Goal: Transaction & Acquisition: Purchase product/service

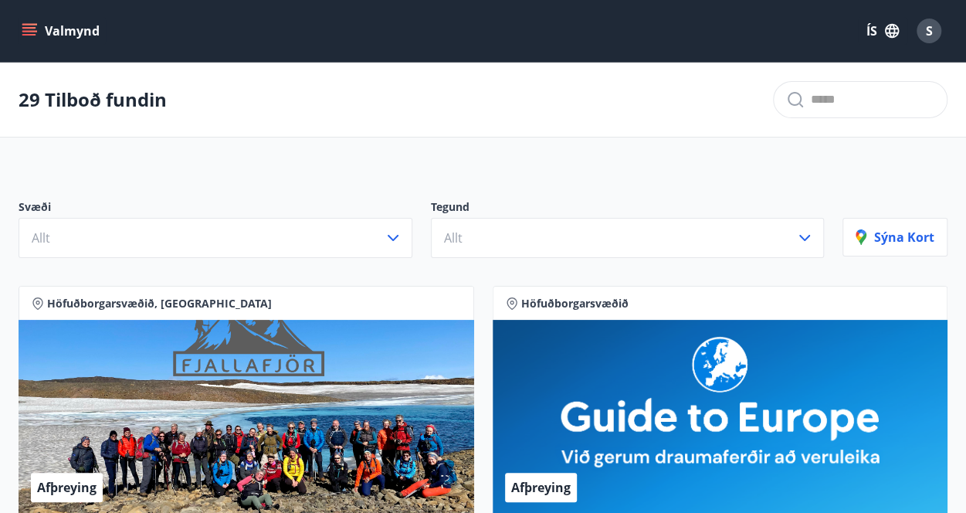
click at [83, 27] on button "Valmynd" at bounding box center [62, 31] width 87 height 28
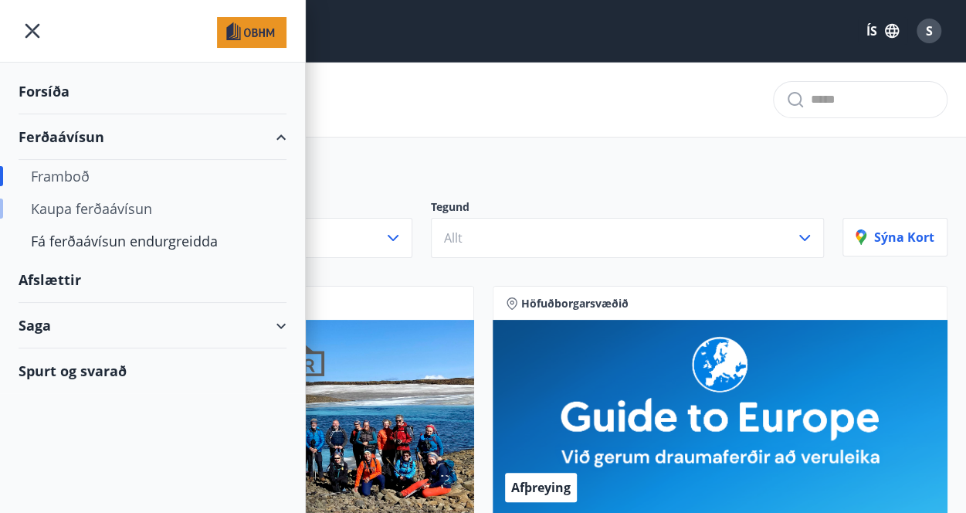
click at [108, 205] on div "Kaupa ferðaávísun" at bounding box center [152, 208] width 243 height 32
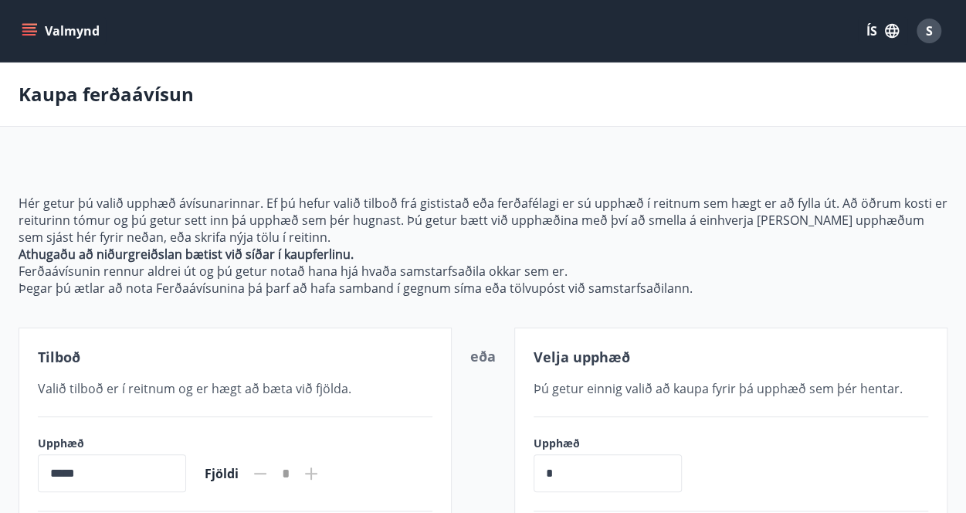
click at [48, 29] on button "Valmynd" at bounding box center [62, 31] width 87 height 28
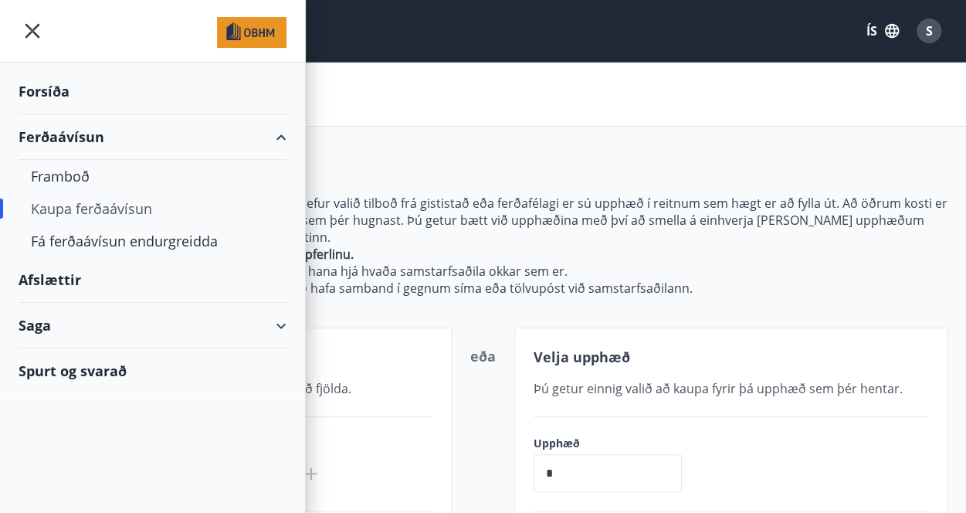
click at [114, 201] on div "Kaupa ferðaávísun" at bounding box center [152, 208] width 243 height 32
click at [120, 209] on div "Kaupa ferðaávísun" at bounding box center [152, 208] width 243 height 32
click at [54, 94] on div "Forsíða" at bounding box center [153, 92] width 268 height 46
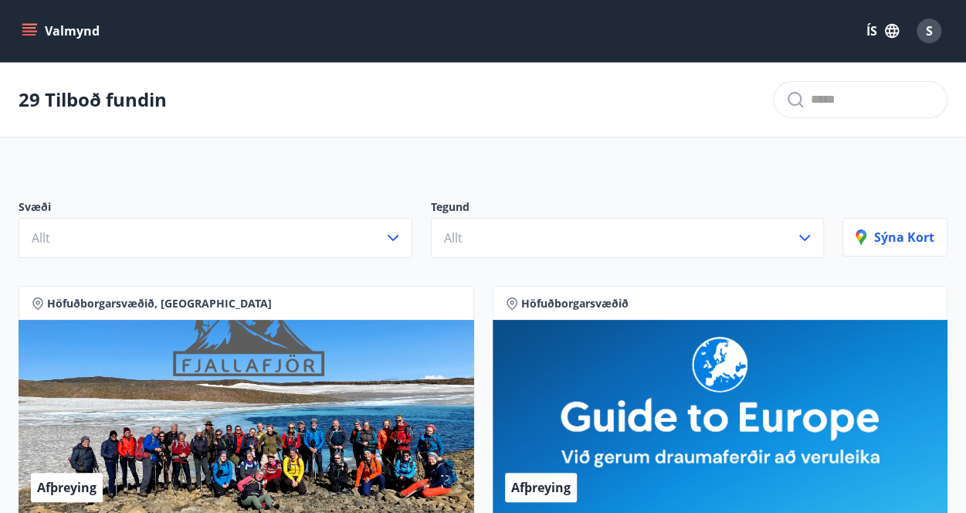
click at [52, 24] on button "Valmynd" at bounding box center [62, 31] width 87 height 28
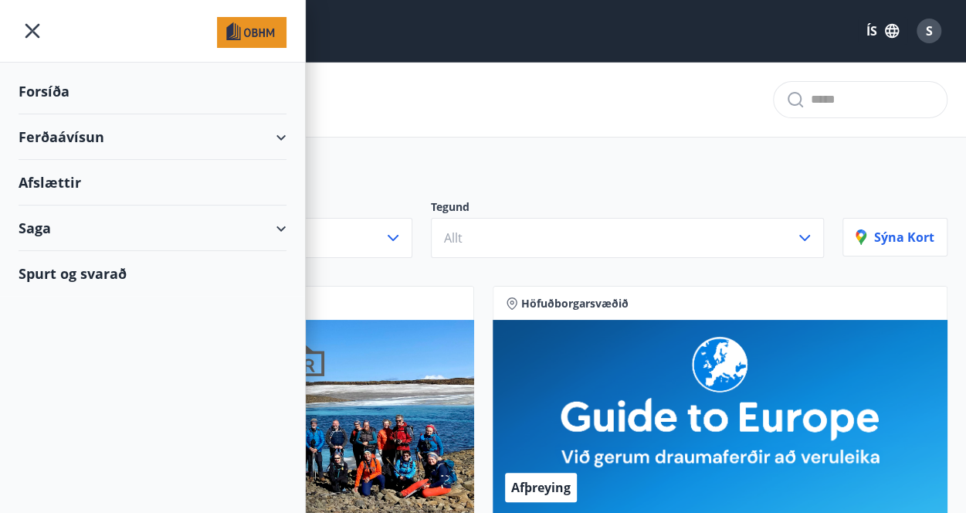
click at [58, 90] on div "Forsíða" at bounding box center [153, 92] width 268 height 46
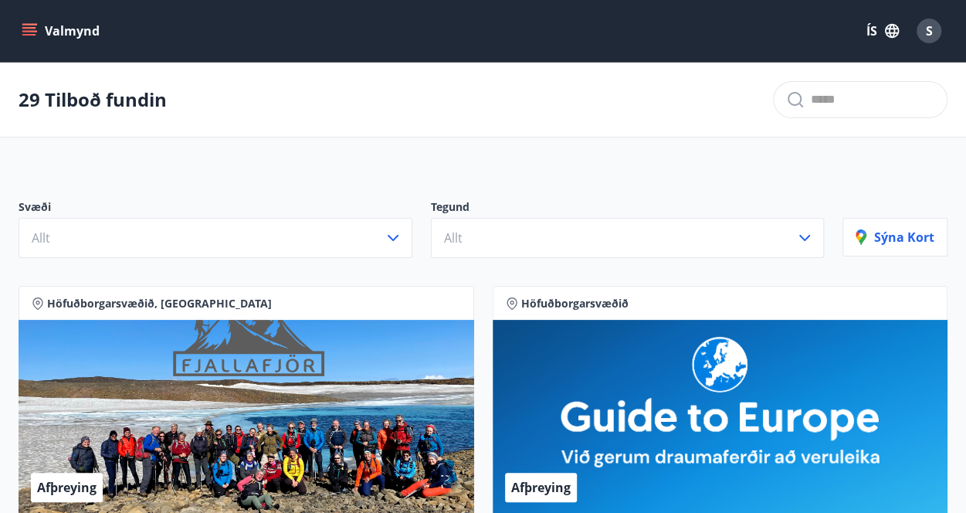
click at [921, 33] on div "S" at bounding box center [928, 31] width 25 height 25
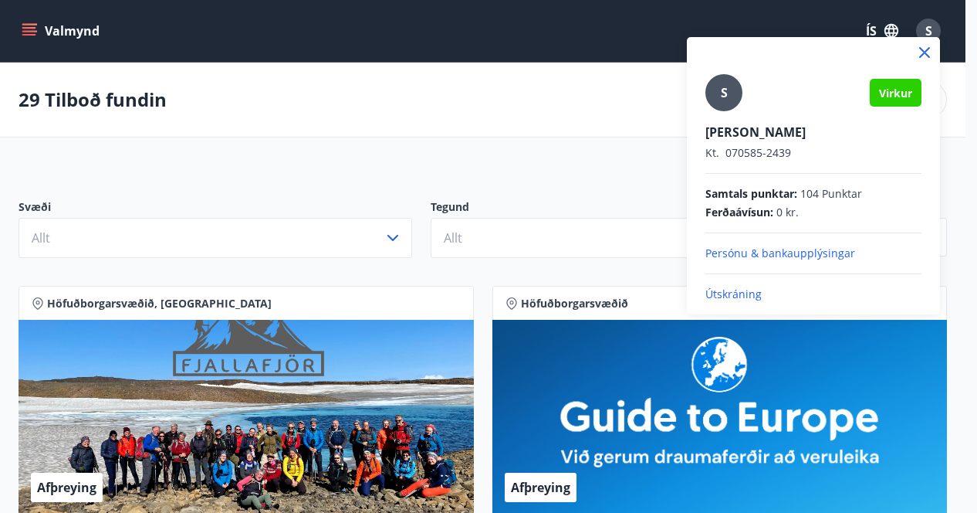
click at [582, 117] on div at bounding box center [488, 256] width 977 height 513
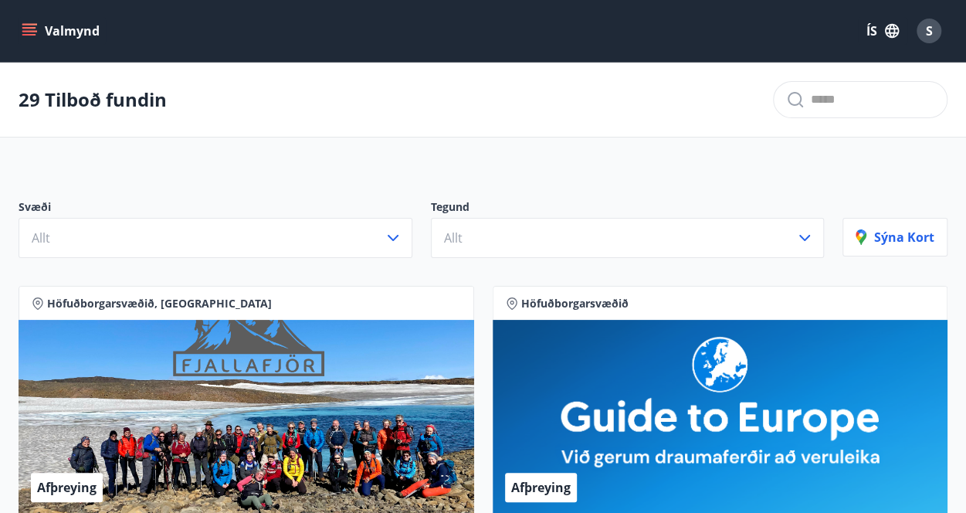
click at [64, 32] on button "Valmynd" at bounding box center [62, 31] width 87 height 28
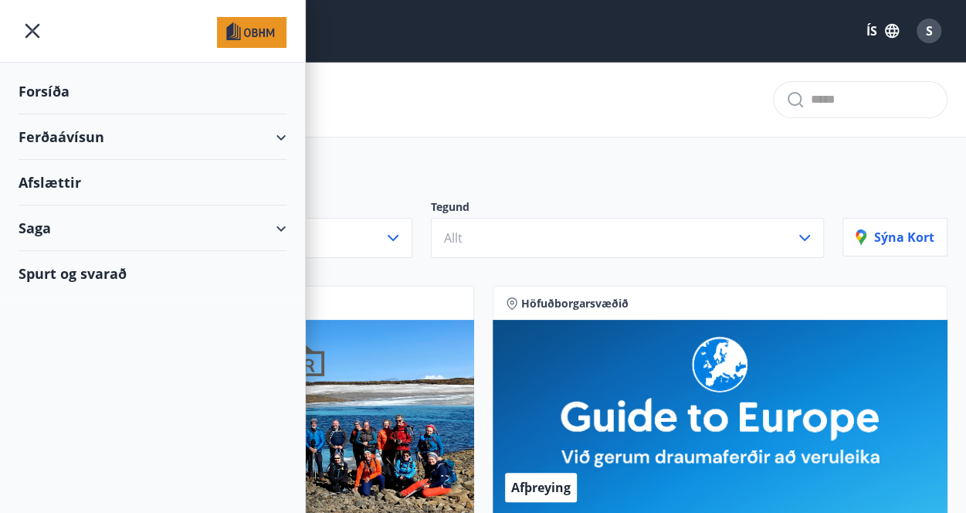
click at [54, 174] on div "Afslættir" at bounding box center [153, 183] width 268 height 46
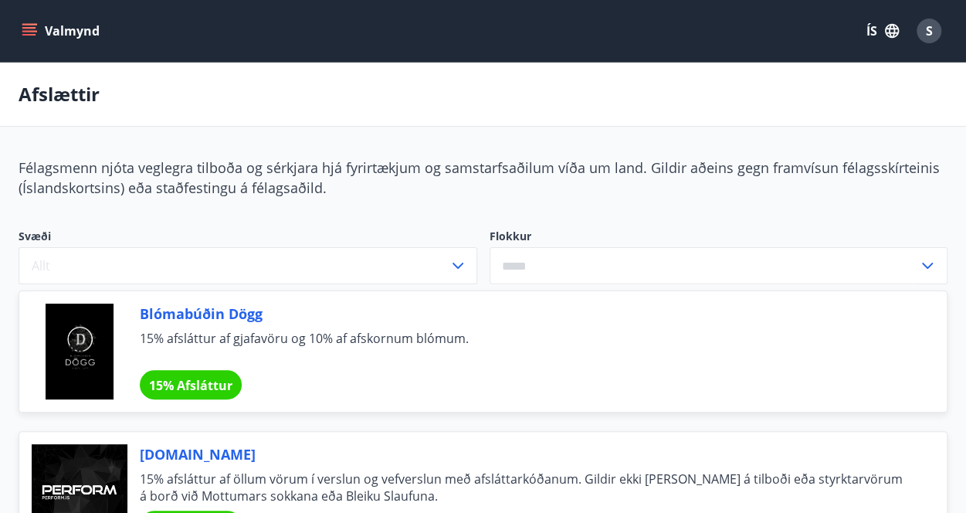
click at [36, 29] on icon "menu" at bounding box center [29, 30] width 15 height 15
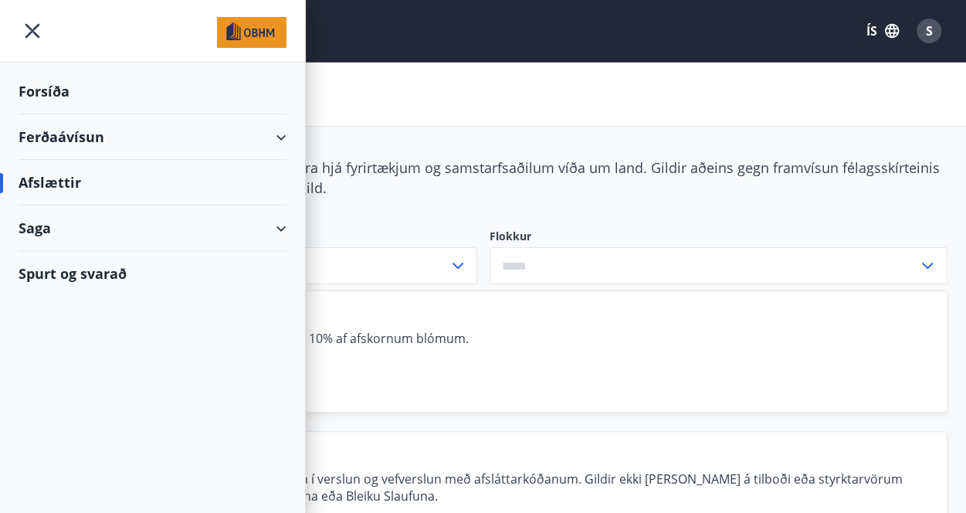
click at [96, 142] on div "Ferðaávísun" at bounding box center [153, 137] width 268 height 46
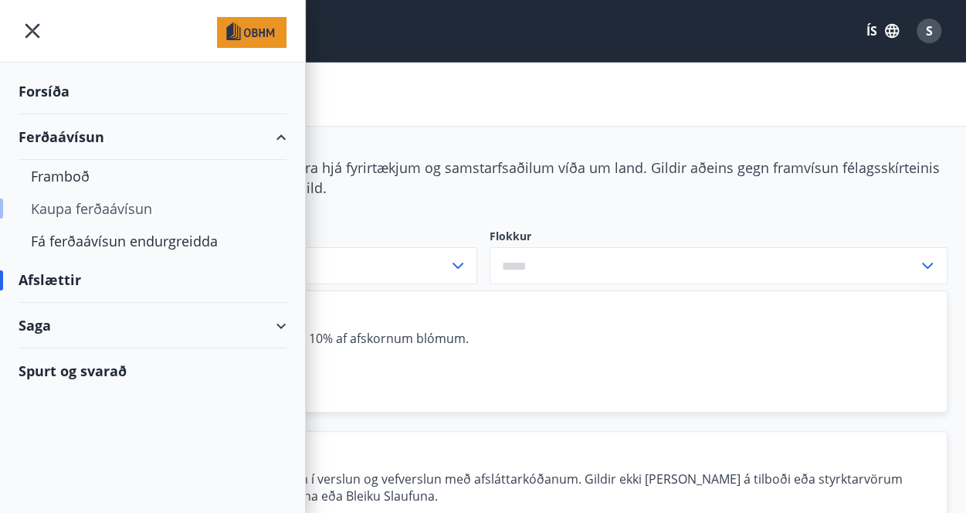
click at [93, 205] on div "Kaupa ferðaávísun" at bounding box center [152, 208] width 243 height 32
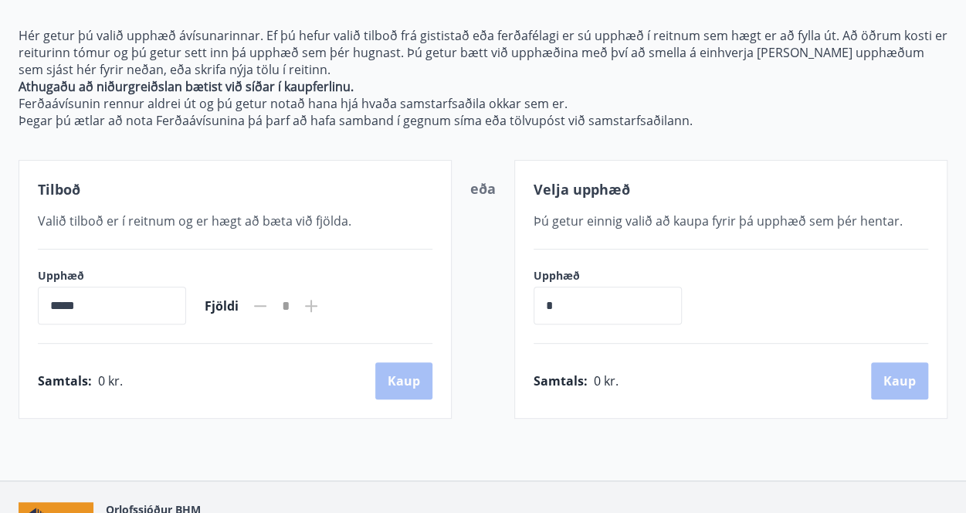
scroll to position [232, 0]
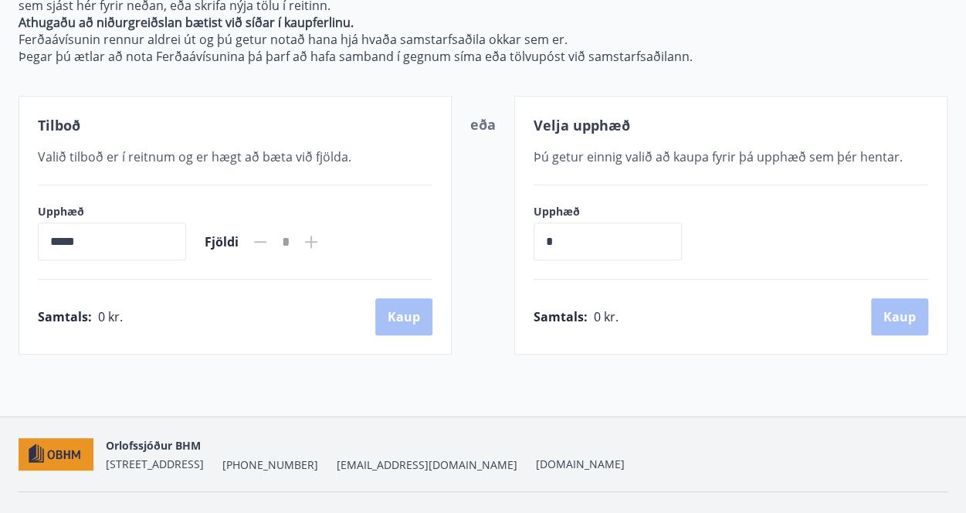
click at [137, 230] on input "*****" at bounding box center [112, 241] width 148 height 38
click at [54, 227] on input "*****" at bounding box center [112, 241] width 148 height 38
click at [370, 249] on div "Upphæð ***** ​ Fjöldi *" at bounding box center [235, 232] width 394 height 56
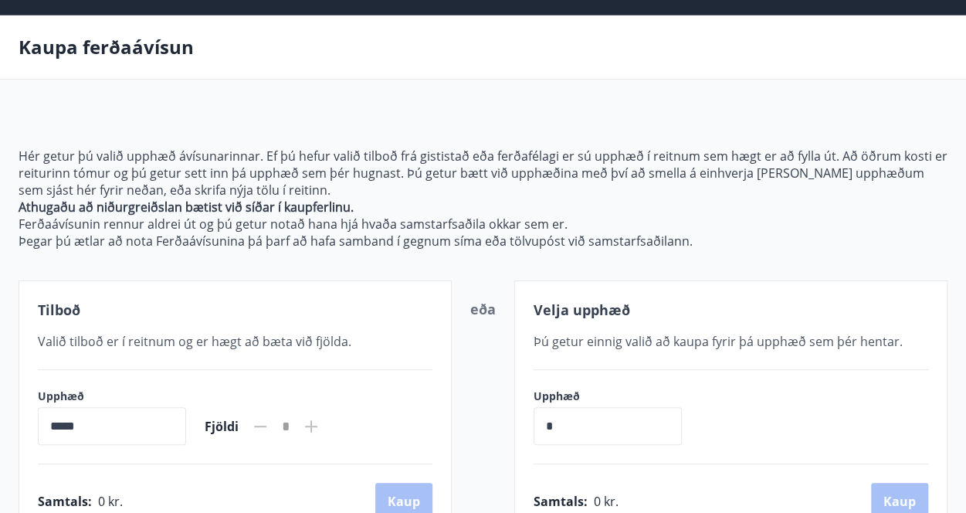
scroll to position [0, 0]
